Goal: Information Seeking & Learning: Check status

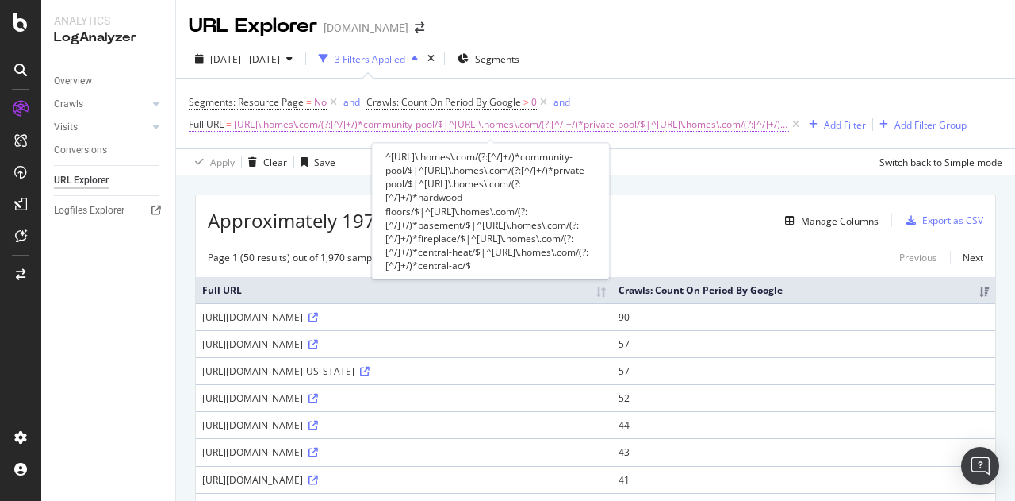
click at [512, 129] on span "[URL]\.homes\.com/(?:[^/]+/)*community-pool/$|^[URL]\.homes\.com/(?:[^/]+/)*pri…" at bounding box center [511, 124] width 555 height 22
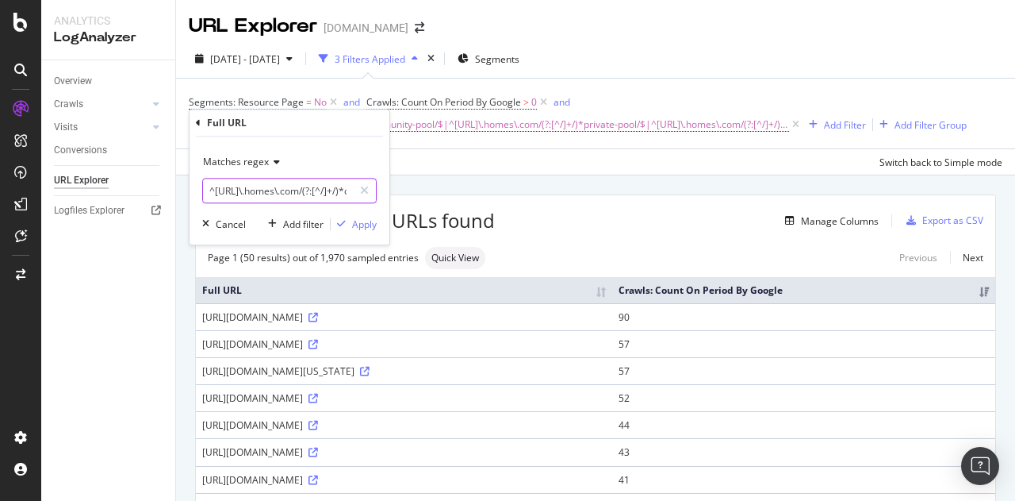
click at [297, 187] on input "^[URL]\.homes\.com/(?:[^/]+/)*community-pool/$|^[URL]\.homes\.com/(?:[^/]+/)*pr…" at bounding box center [278, 190] width 150 height 25
paste input "(?:https?://)?(?:www\.)?homes\.com/[a-z]+(?:-[a-z]+)*-(?:al|ak|az|ar|ca|co|ct|d…"
type input "^(?:https?://)?(?:www\.)?homes\.com/[a-z]+(?:-[a-z]+)*-(?:al|ak|az|ar|ca|co|ct|…"
click at [356, 223] on div "Apply" at bounding box center [364, 223] width 25 height 13
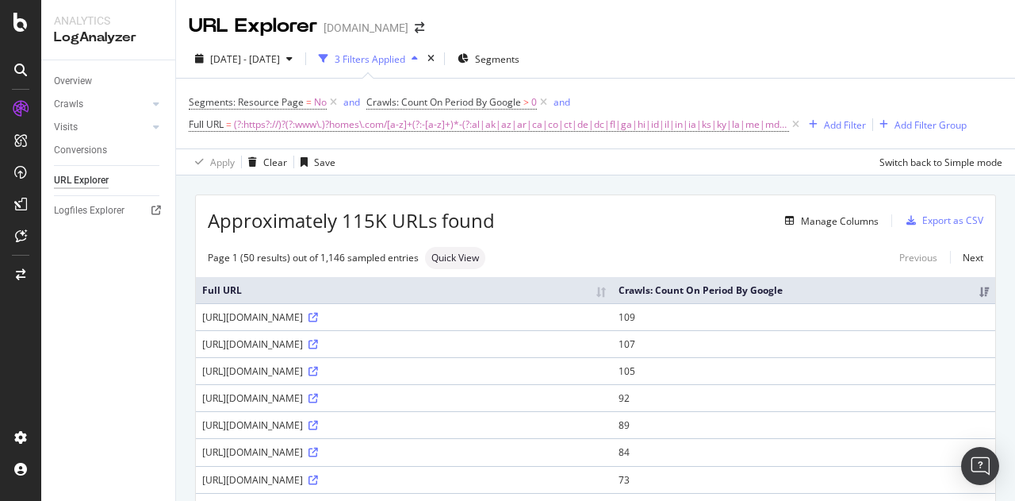
click at [522, 44] on div "[DATE] - [DATE] 3 Filters Applied Segments Segments: Resource Page = No and Cra…" at bounding box center [595, 108] width 839 height 136
click at [520, 56] on span "Segments" at bounding box center [497, 58] width 44 height 13
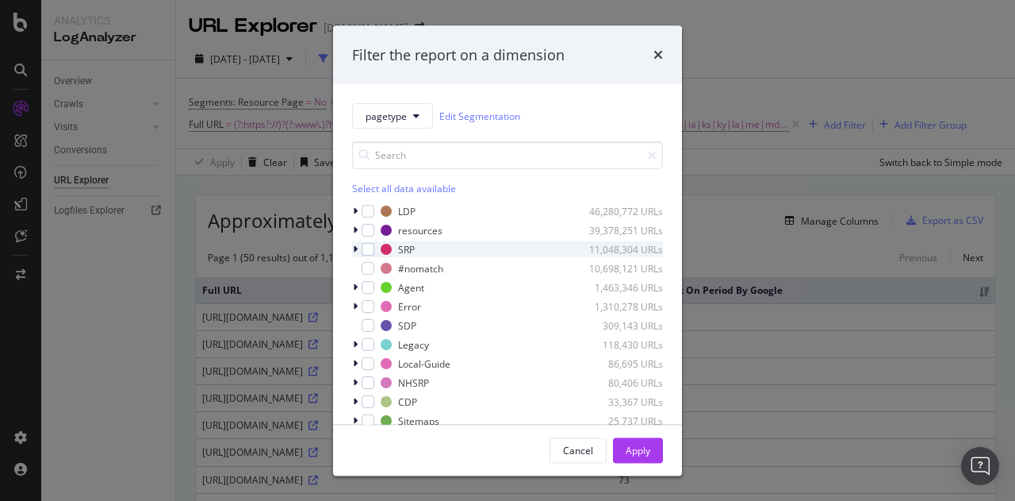
click at [357, 247] on icon "modal" at bounding box center [355, 249] width 5 height 10
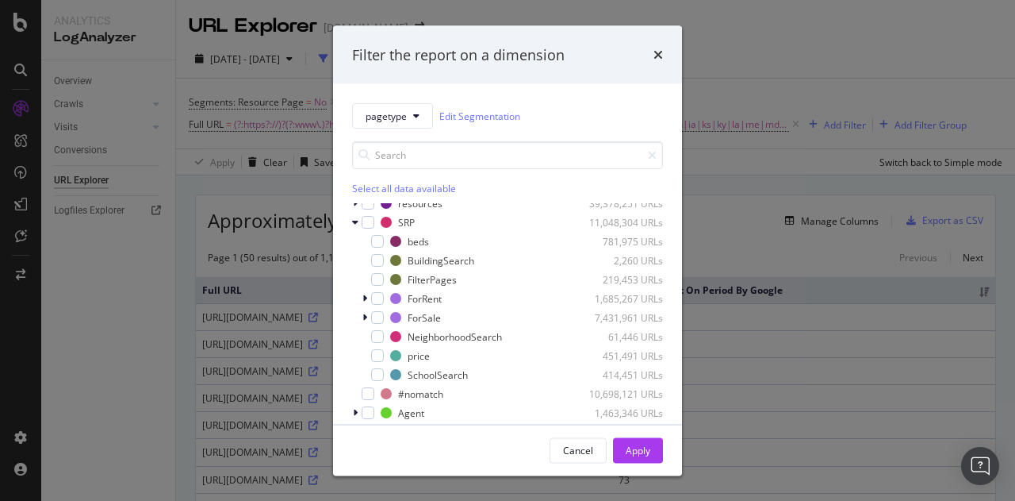
scroll to position [47, 0]
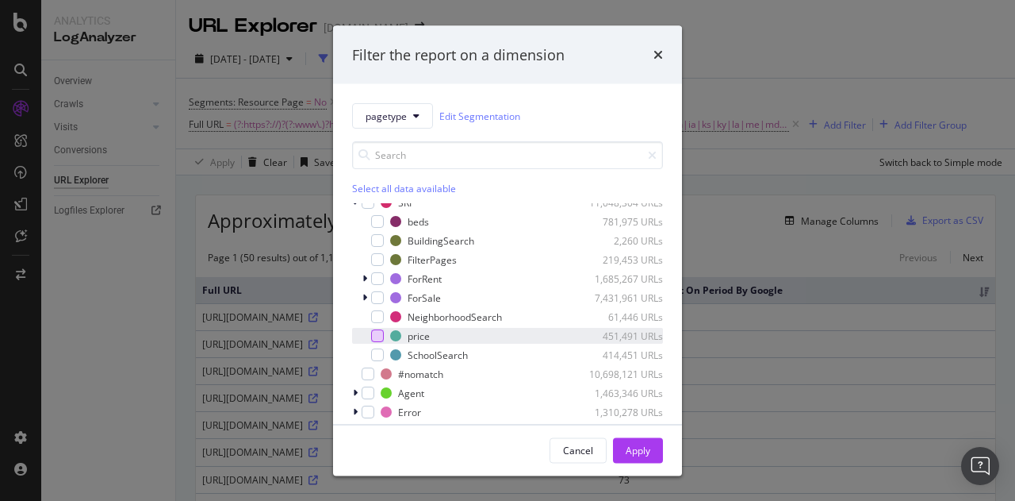
click at [379, 336] on div "modal" at bounding box center [377, 335] width 13 height 13
click at [636, 447] on div "Apply" at bounding box center [638, 449] width 25 height 13
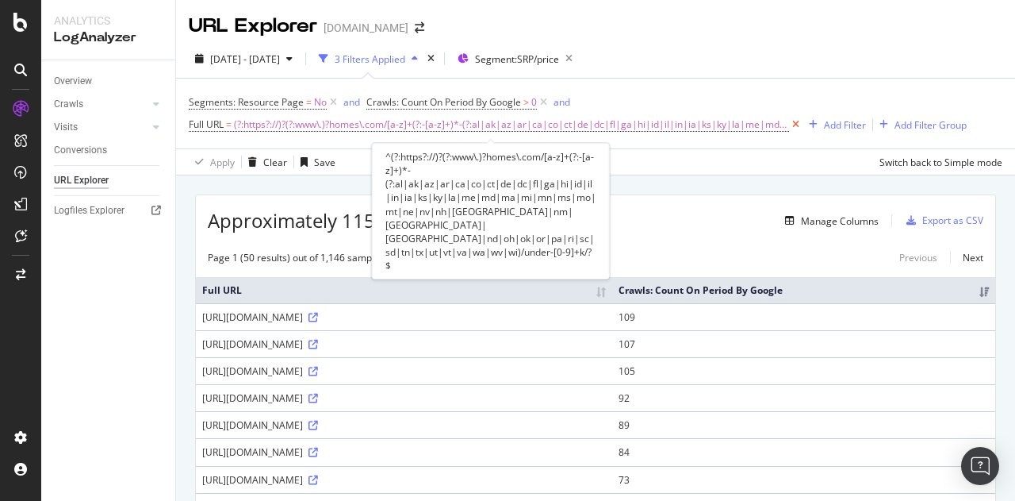
click at [789, 123] on icon at bounding box center [795, 125] width 13 height 16
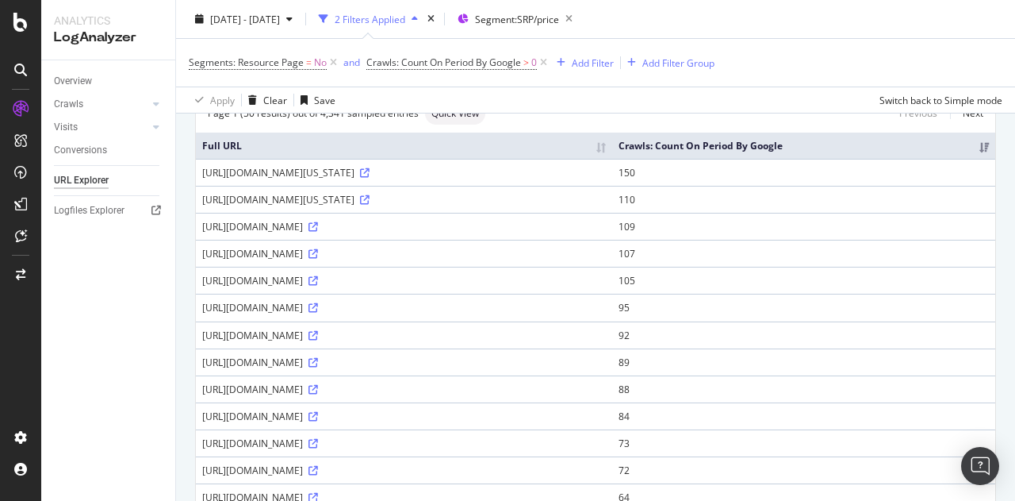
scroll to position [121, 0]
click at [354, 199] on div "[URL][DOMAIN_NAME][US_STATE]" at bounding box center [404, 200] width 404 height 13
drag, startPoint x: 354, startPoint y: 199, endPoint x: 478, endPoint y: 194, distance: 124.7
click at [478, 194] on div "[URL][DOMAIN_NAME][US_STATE]" at bounding box center [404, 200] width 404 height 13
click at [355, 199] on div "[URL][DOMAIN_NAME][US_STATE]" at bounding box center [404, 200] width 404 height 13
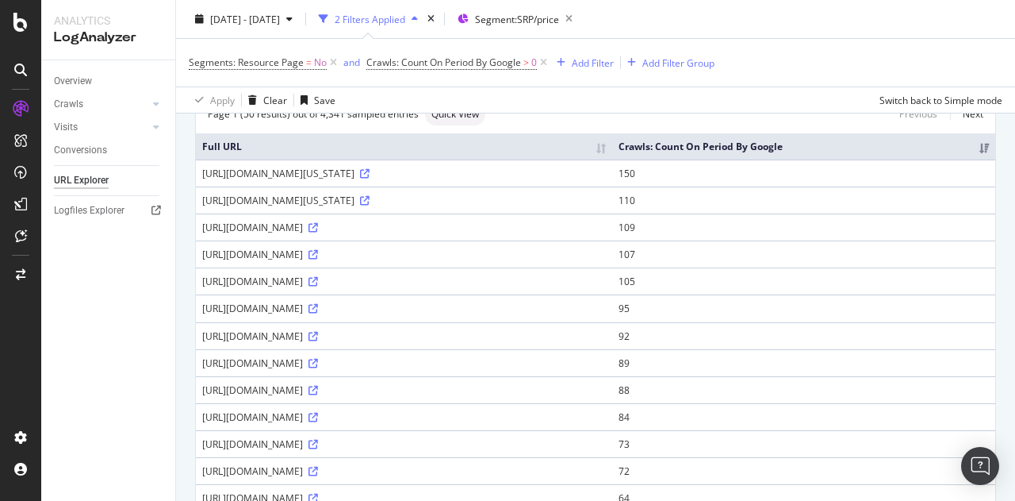
click at [355, 199] on div "[URL][DOMAIN_NAME][US_STATE]" at bounding box center [404, 200] width 404 height 13
click at [486, 200] on div "[URL][DOMAIN_NAME][US_STATE]" at bounding box center [404, 200] width 404 height 13
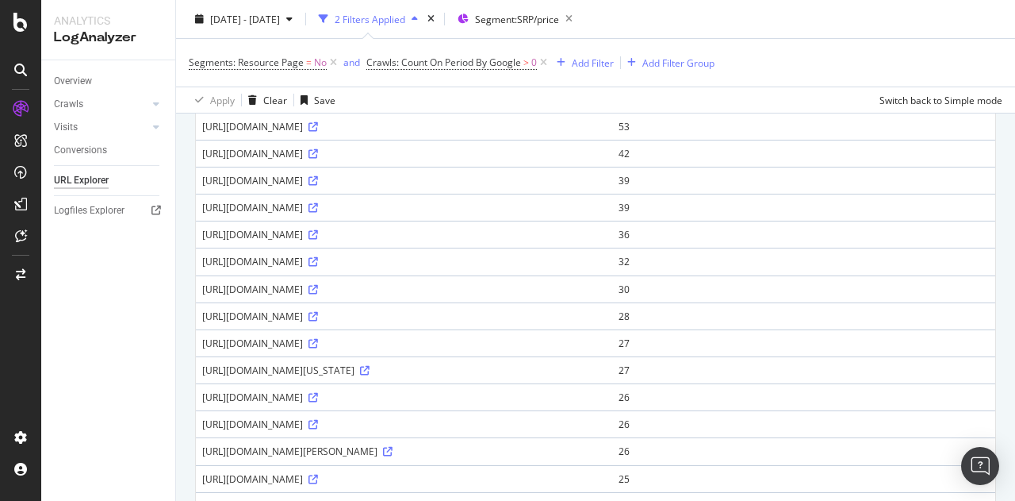
scroll to position [0, 0]
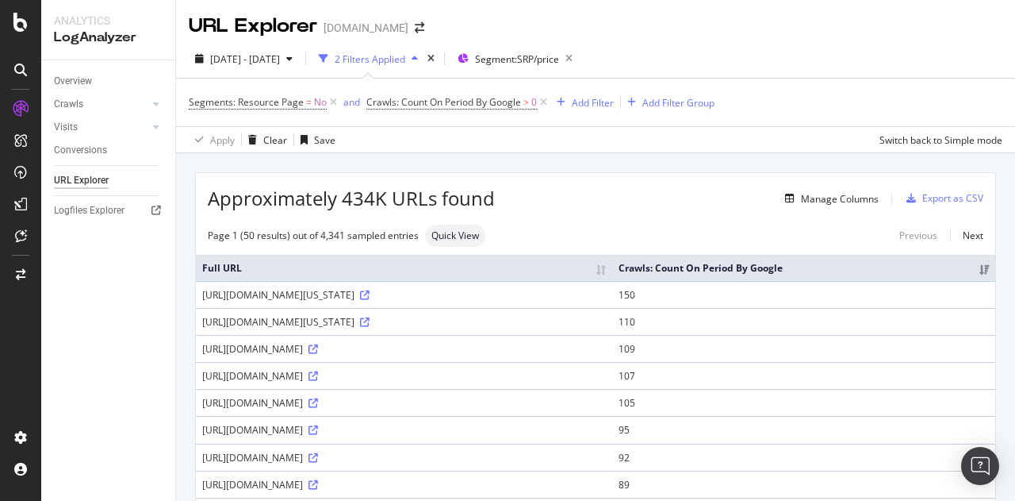
click at [372, 202] on span "Approximately 434K URLs found" at bounding box center [351, 198] width 287 height 27
click at [786, 97] on div "Segments: Resource Page = No and Crawls: Count On Period By Google > 0 Add Filt…" at bounding box center [596, 103] width 814 height 48
